Goal: Browse casually

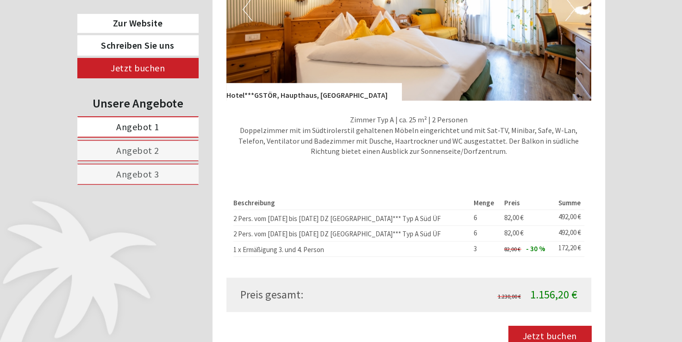
scroll to position [741, 0]
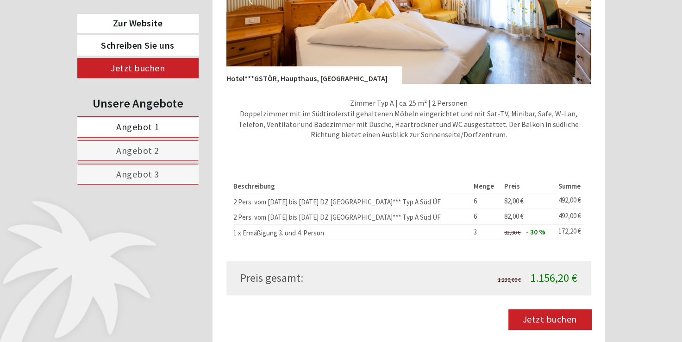
click at [463, 241] on div "Beschreibung Menge Preis Summe 2 Pers. vom [DATE] bis [DATE] DZ [GEOGRAPHIC_DAT…" at bounding box center [409, 209] width 365 height 102
click at [465, 233] on div "Beschreibung Menge Preis Summe 2 Pers. vom [DATE] bis [DATE] DZ [GEOGRAPHIC_DAT…" at bounding box center [409, 209] width 365 height 102
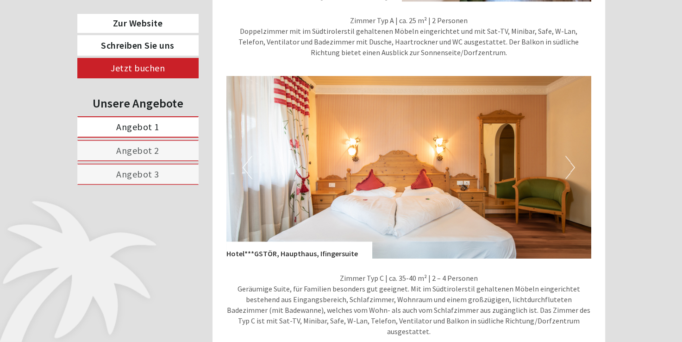
scroll to position [1436, 0]
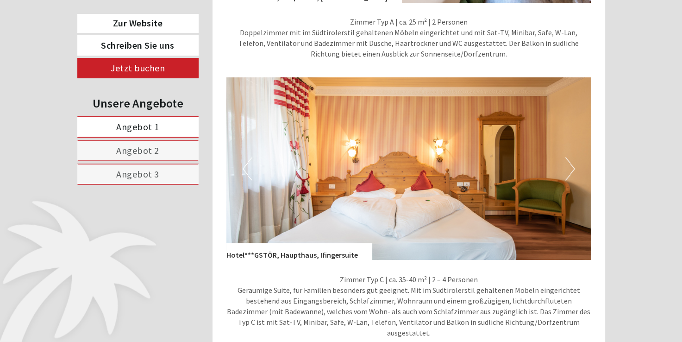
click at [574, 157] on button "Next" at bounding box center [571, 168] width 10 height 23
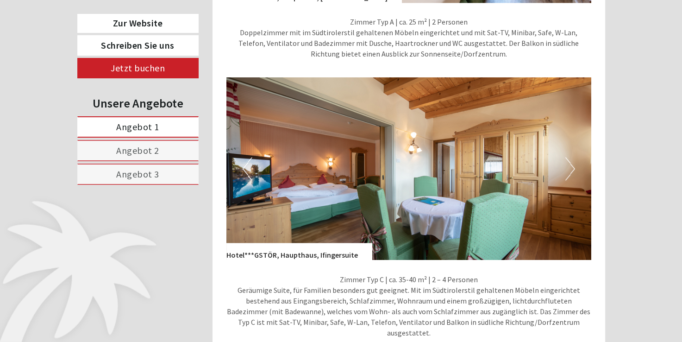
click at [574, 157] on button "Next" at bounding box center [571, 168] width 10 height 23
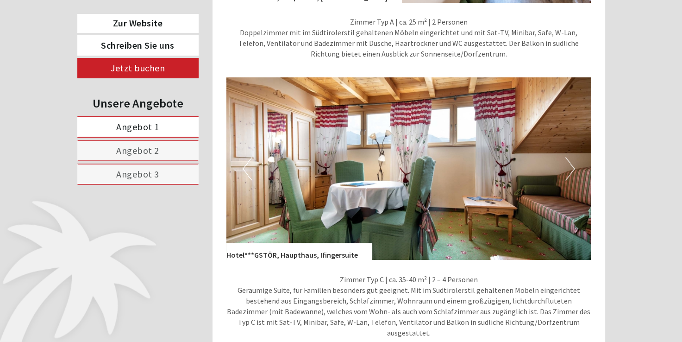
click at [572, 157] on button "Next" at bounding box center [571, 168] width 10 height 23
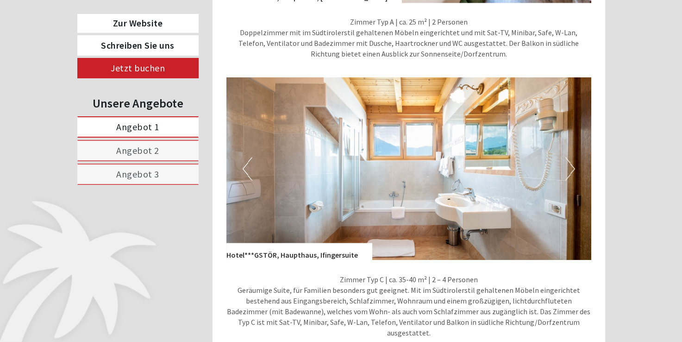
click at [572, 157] on button "Next" at bounding box center [571, 168] width 10 height 23
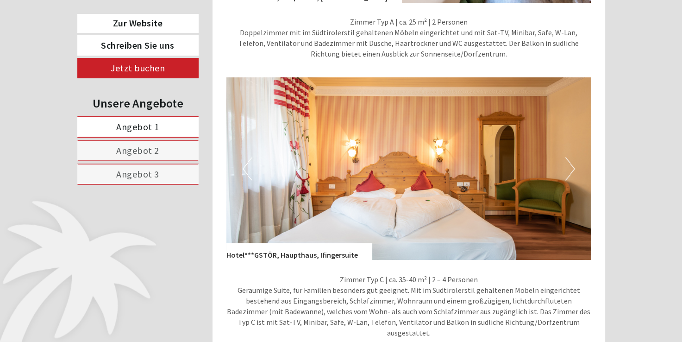
click at [250, 157] on button "Previous" at bounding box center [248, 168] width 10 height 23
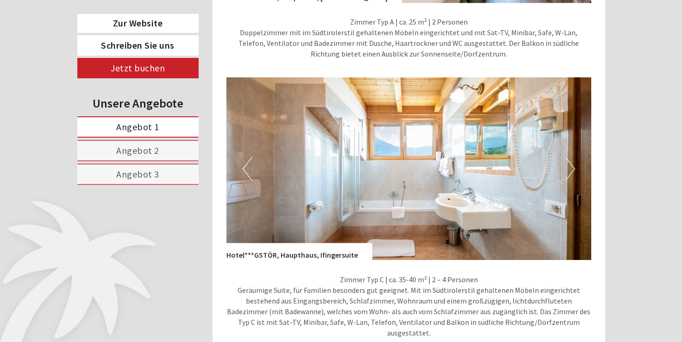
click at [250, 157] on button "Previous" at bounding box center [248, 168] width 10 height 23
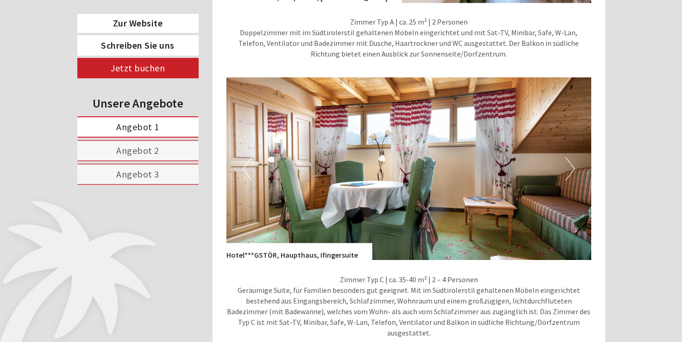
click at [250, 157] on button "Previous" at bounding box center [248, 168] width 10 height 23
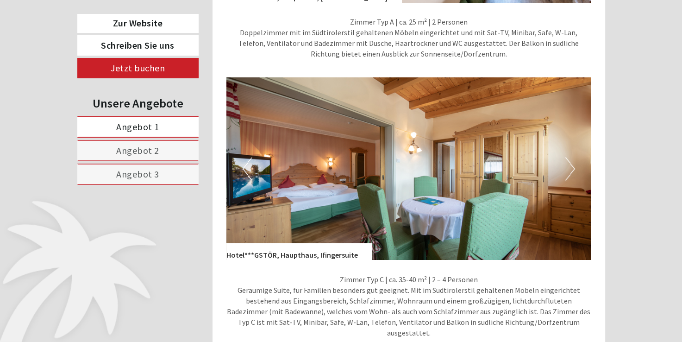
click at [569, 157] on button "Next" at bounding box center [571, 168] width 10 height 23
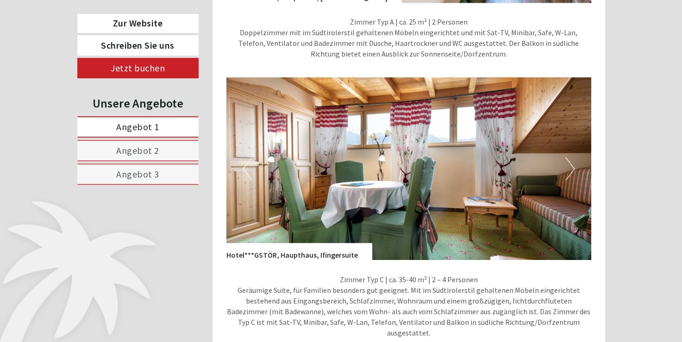
click at [569, 157] on button "Next" at bounding box center [571, 168] width 10 height 23
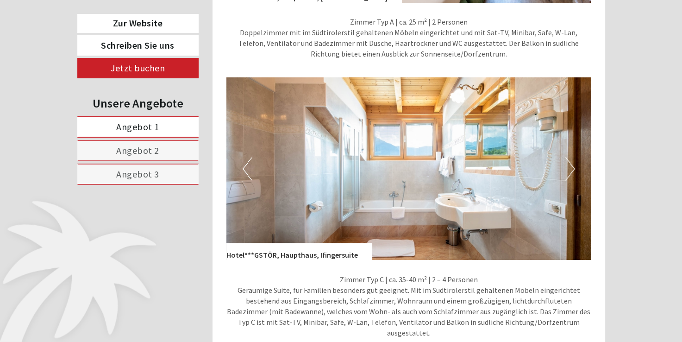
click at [569, 157] on button "Next" at bounding box center [571, 168] width 10 height 23
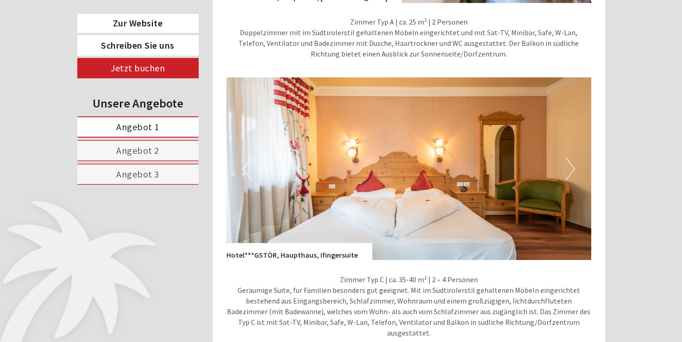
click at [569, 157] on button "Next" at bounding box center [571, 168] width 10 height 23
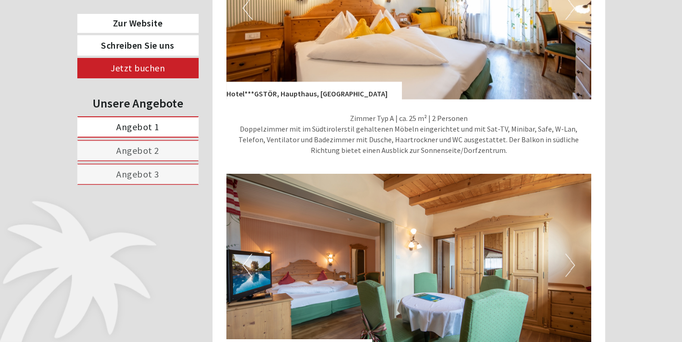
scroll to position [1251, 0]
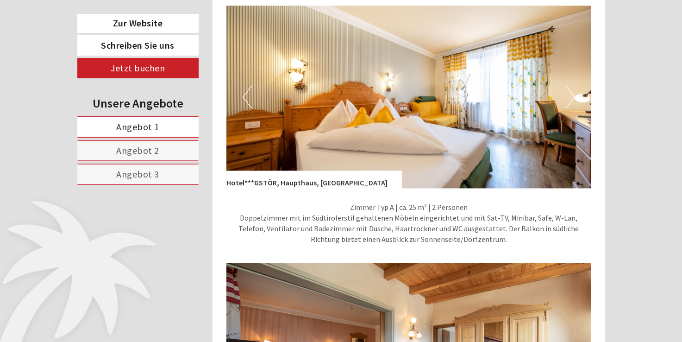
click at [575, 72] on img at bounding box center [409, 97] width 365 height 183
click at [573, 85] on button "Next" at bounding box center [571, 96] width 10 height 23
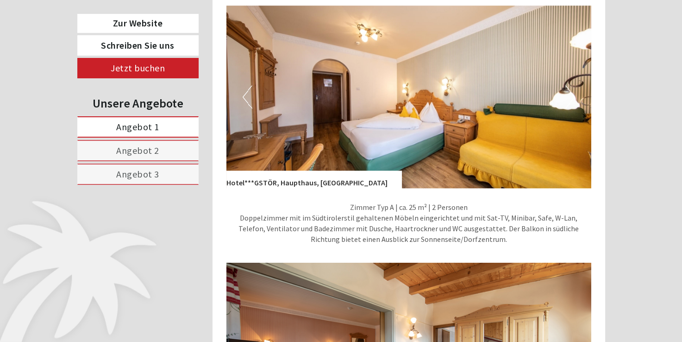
click at [573, 85] on button "Next" at bounding box center [571, 96] width 10 height 23
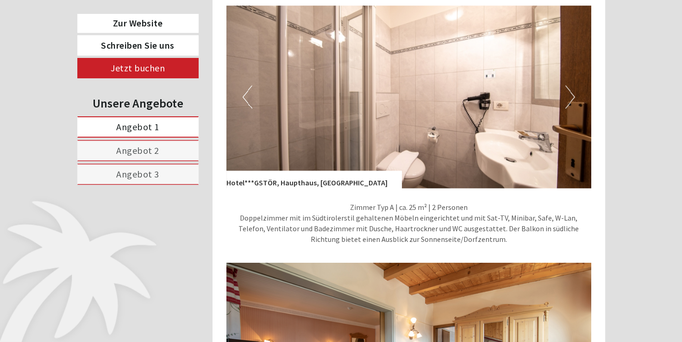
click at [573, 85] on button "Next" at bounding box center [571, 96] width 10 height 23
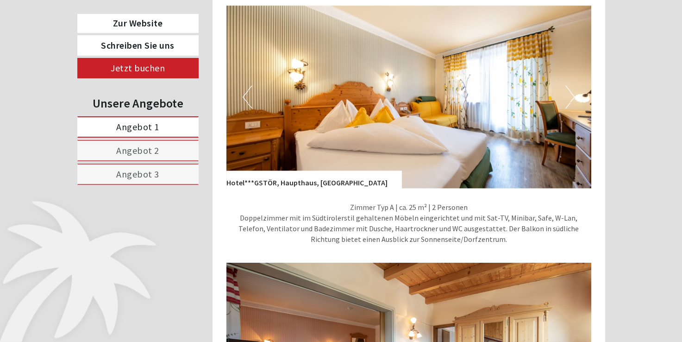
click at [573, 85] on button "Next" at bounding box center [571, 96] width 10 height 23
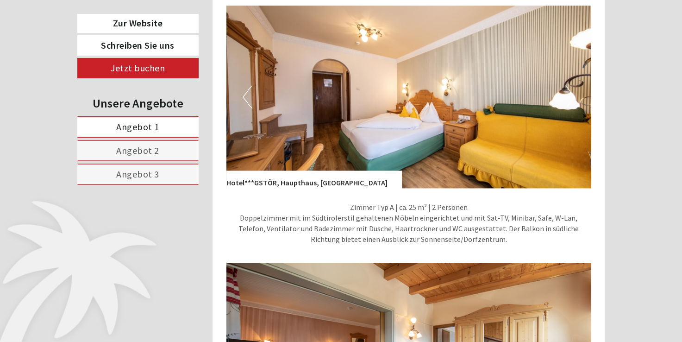
click at [573, 85] on button "Next" at bounding box center [571, 96] width 10 height 23
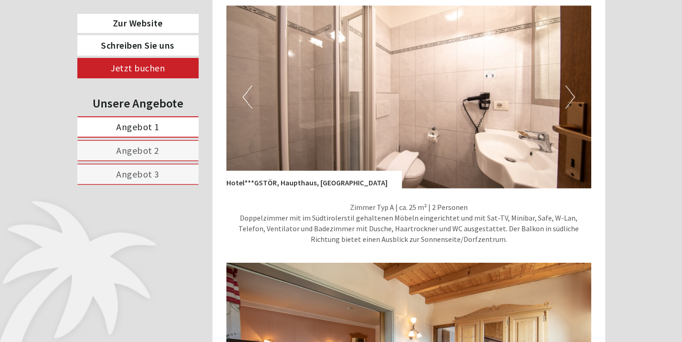
click at [573, 85] on button "Next" at bounding box center [571, 96] width 10 height 23
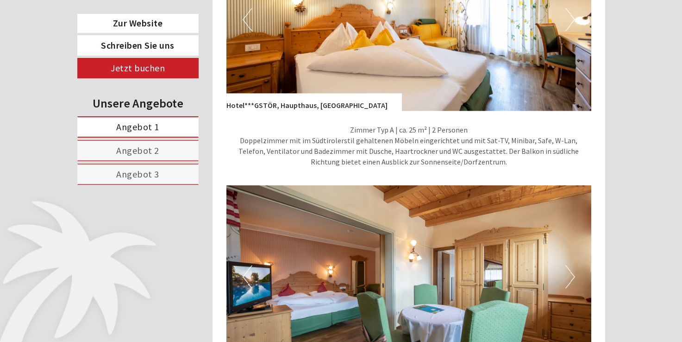
scroll to position [1436, 0]
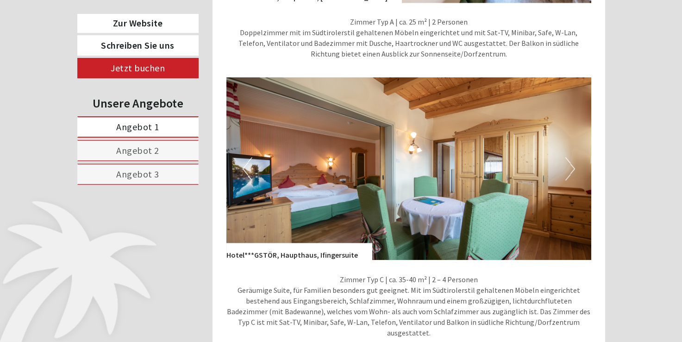
click at [566, 157] on button "Next" at bounding box center [571, 168] width 10 height 23
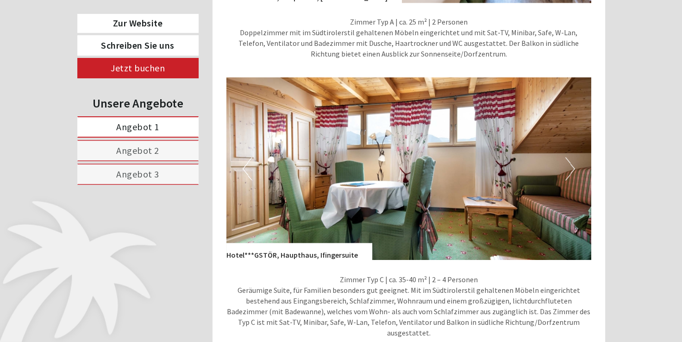
click at [566, 157] on button "Next" at bounding box center [571, 168] width 10 height 23
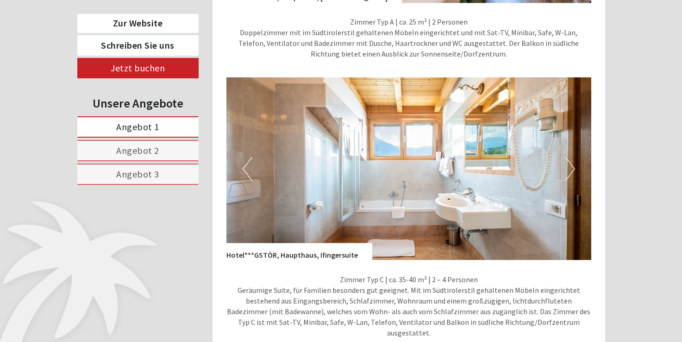
click at [566, 157] on button "Next" at bounding box center [571, 168] width 10 height 23
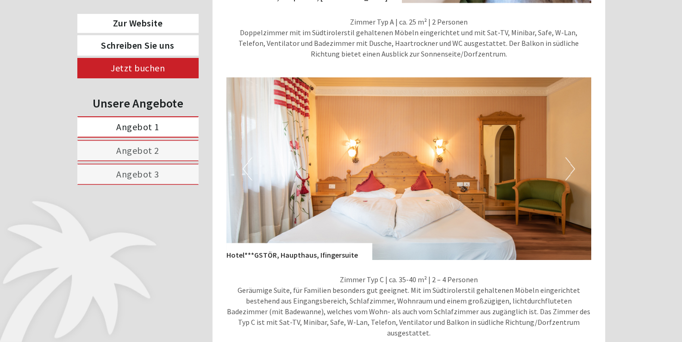
click at [566, 157] on button "Next" at bounding box center [571, 168] width 10 height 23
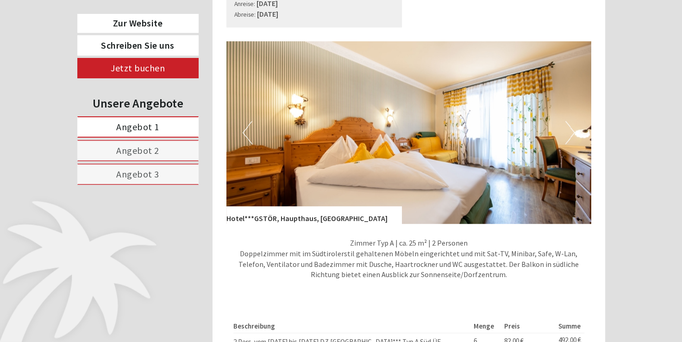
scroll to position [602, 0]
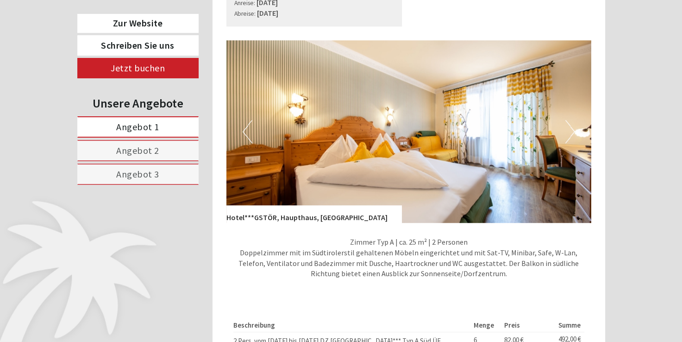
click at [569, 120] on button "Next" at bounding box center [571, 131] width 10 height 23
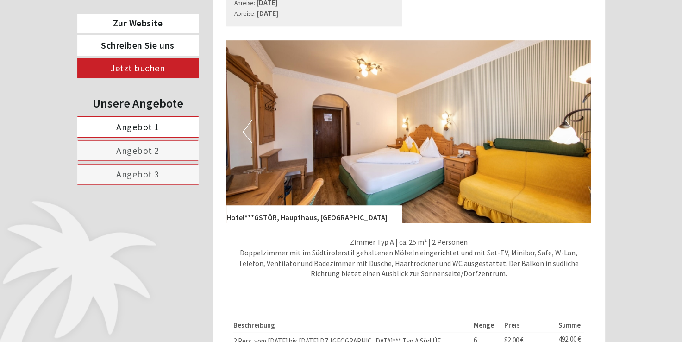
click at [569, 120] on button "Next" at bounding box center [571, 131] width 10 height 23
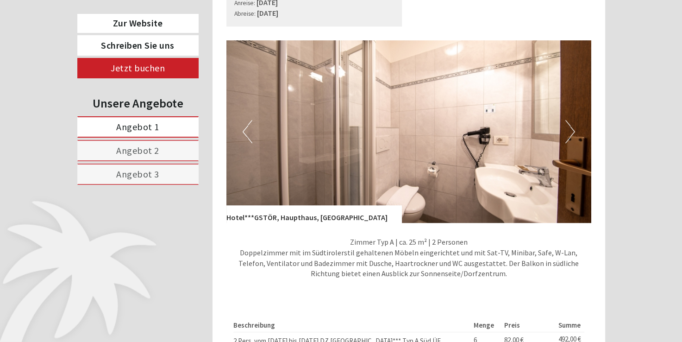
click at [569, 120] on button "Next" at bounding box center [571, 131] width 10 height 23
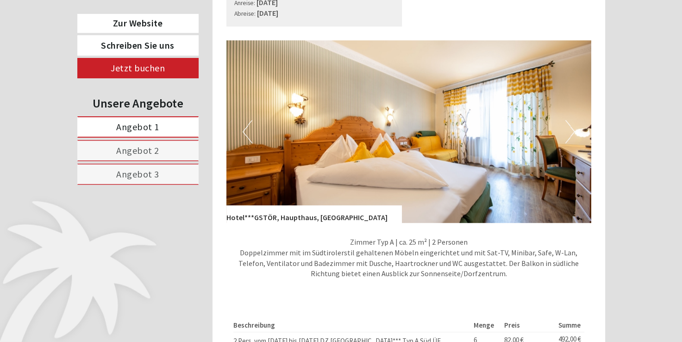
click at [569, 120] on button "Next" at bounding box center [571, 131] width 10 height 23
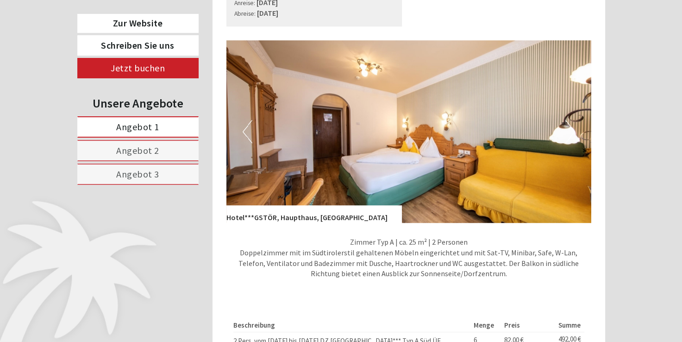
click at [569, 120] on button "Next" at bounding box center [571, 131] width 10 height 23
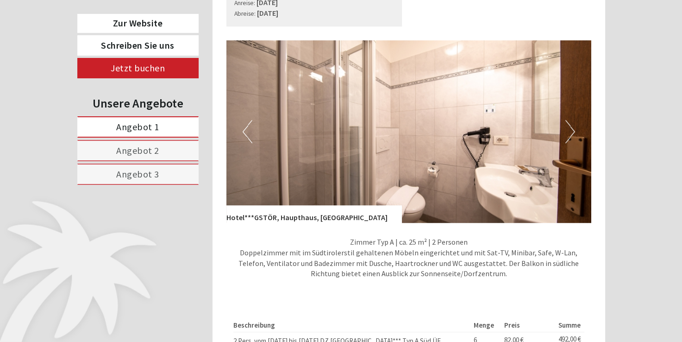
click at [569, 120] on button "Next" at bounding box center [571, 131] width 10 height 23
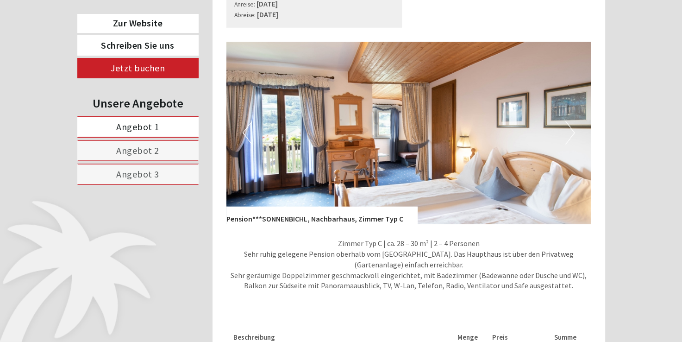
scroll to position [2085, 0]
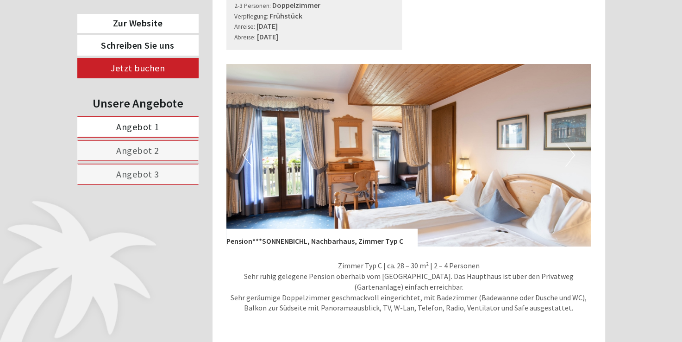
click at [570, 144] on button "Next" at bounding box center [571, 155] width 10 height 23
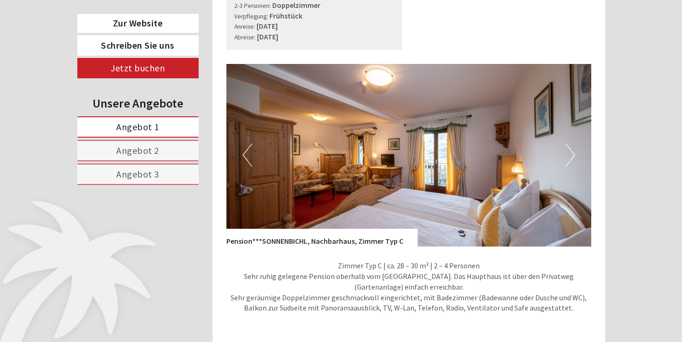
click at [570, 144] on button "Next" at bounding box center [571, 155] width 10 height 23
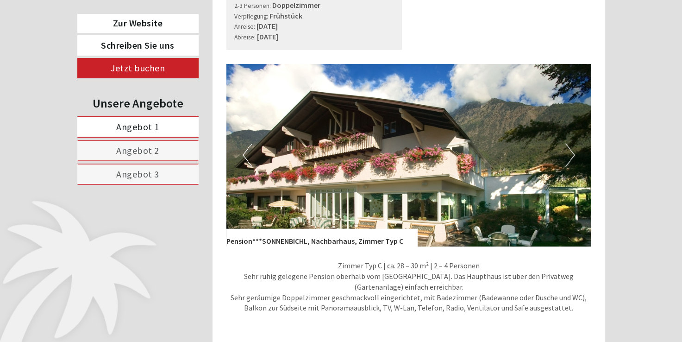
click at [570, 144] on button "Next" at bounding box center [571, 155] width 10 height 23
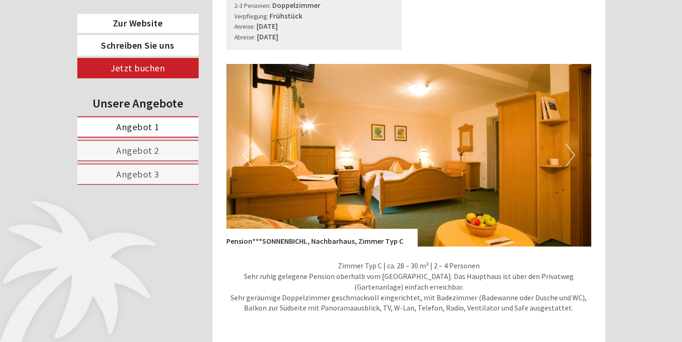
click at [570, 144] on button "Next" at bounding box center [571, 155] width 10 height 23
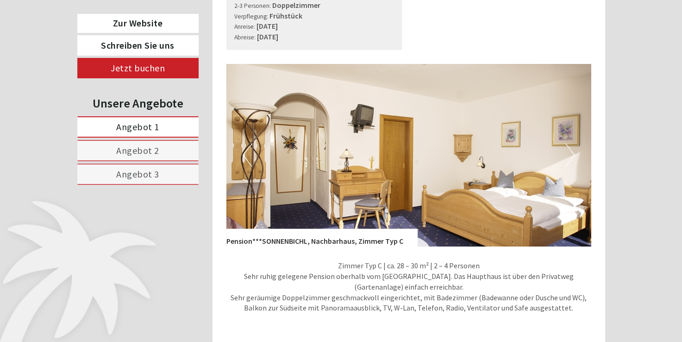
click at [570, 144] on button "Next" at bounding box center [571, 155] width 10 height 23
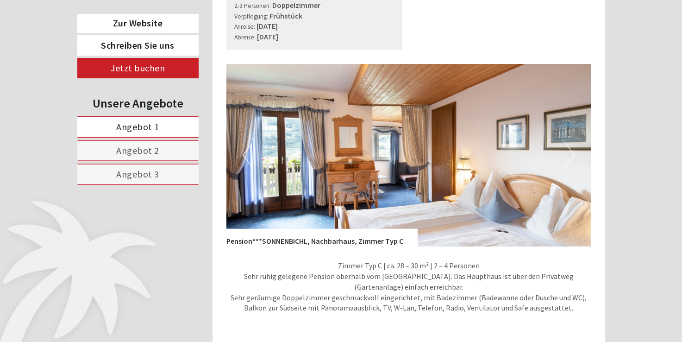
click at [570, 144] on button "Next" at bounding box center [571, 155] width 10 height 23
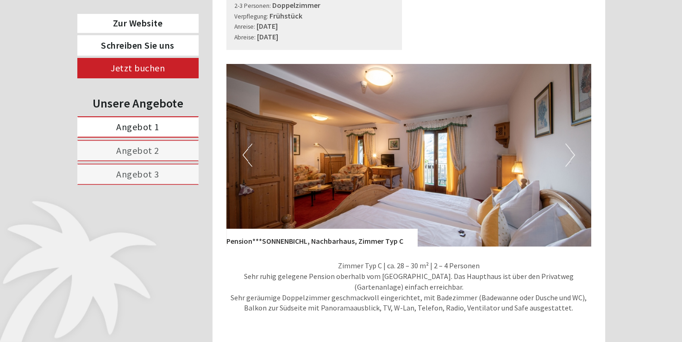
click at [570, 144] on button "Next" at bounding box center [571, 155] width 10 height 23
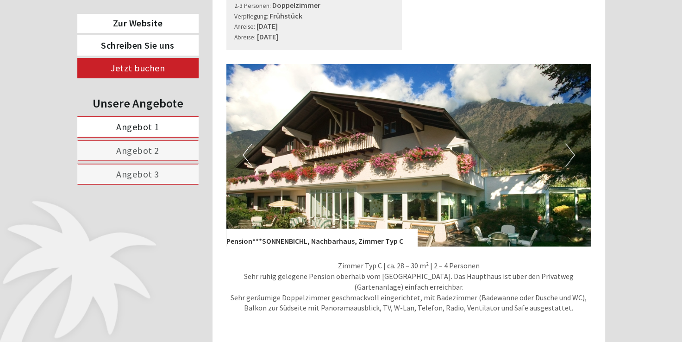
click at [570, 144] on button "Next" at bounding box center [571, 155] width 10 height 23
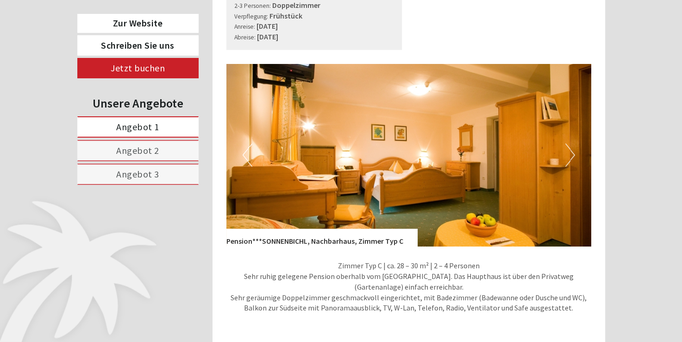
click at [570, 144] on button "Next" at bounding box center [571, 155] width 10 height 23
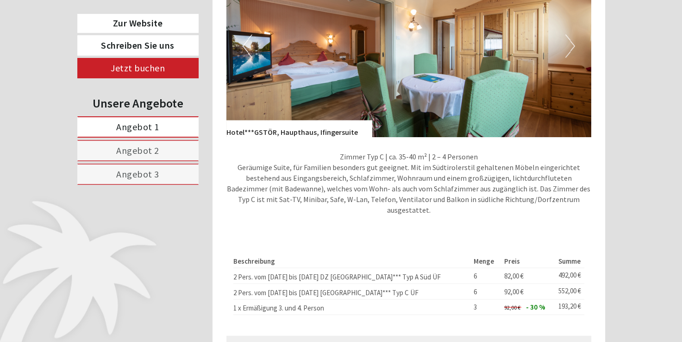
scroll to position [1575, 0]
